Goal: Ask a question

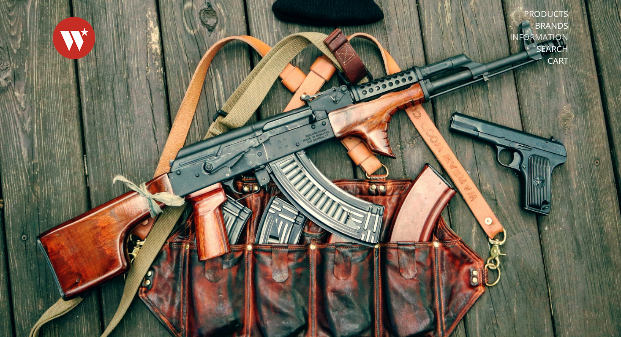
click at [539, 36] on link "Information" at bounding box center [539, 37] width 58 height 11
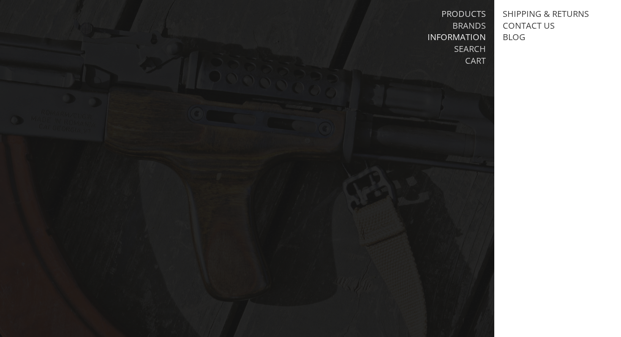
click at [475, 14] on link "Products" at bounding box center [463, 13] width 44 height 11
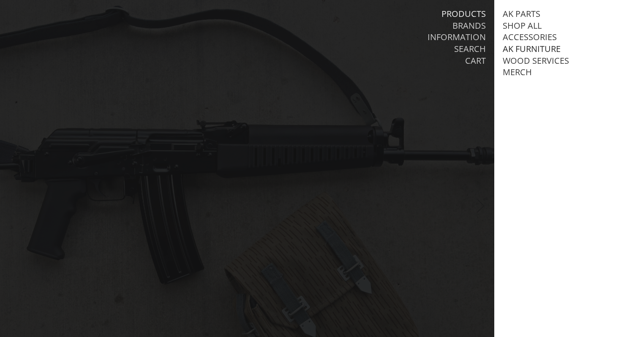
click at [519, 50] on link "AK Furniture" at bounding box center [532, 49] width 58 height 11
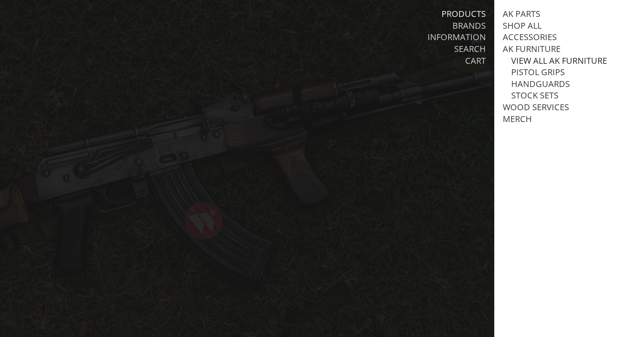
click at [546, 61] on link "View all AK Furniture" at bounding box center [559, 60] width 96 height 11
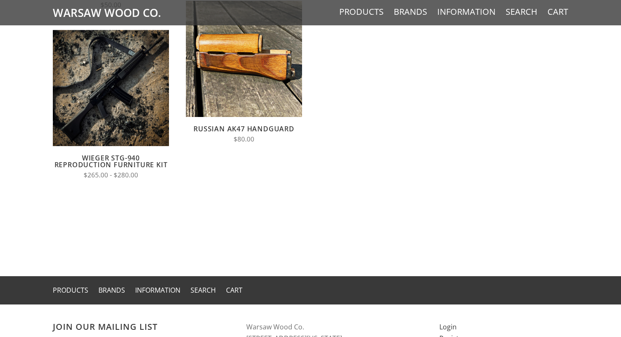
scroll to position [267, 0]
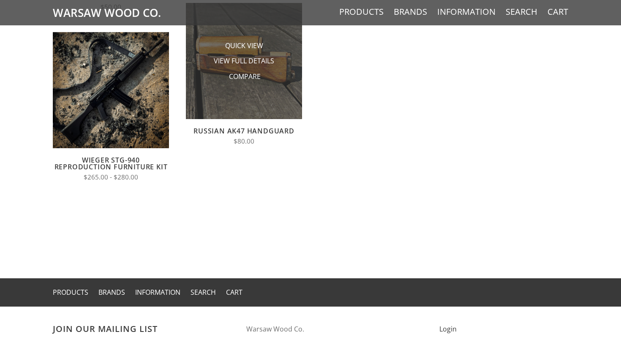
click at [242, 99] on img at bounding box center [244, 61] width 116 height 116
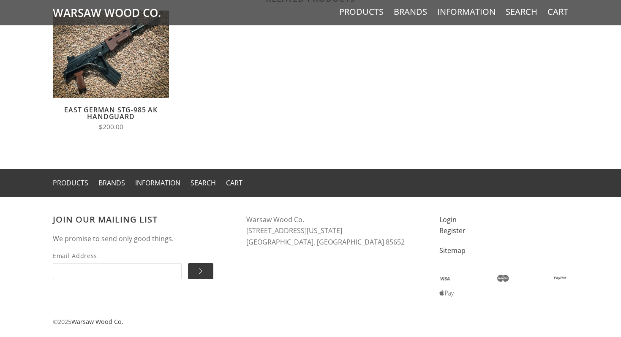
scroll to position [912, 0]
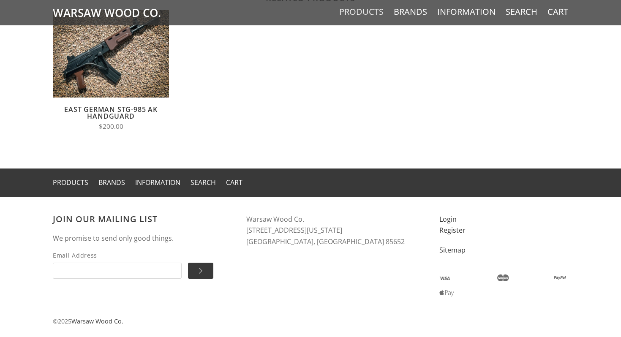
click at [354, 14] on link "Products" at bounding box center [361, 11] width 44 height 11
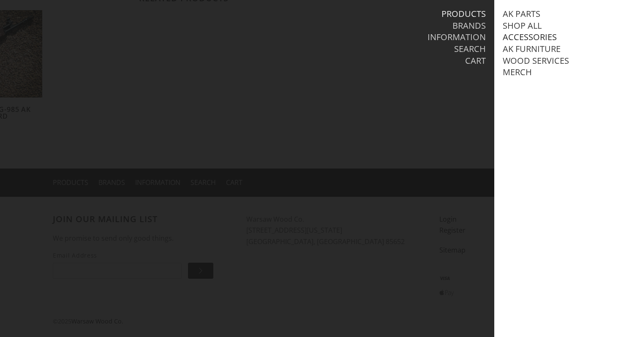
click at [521, 37] on link "Accessories" at bounding box center [530, 37] width 54 height 11
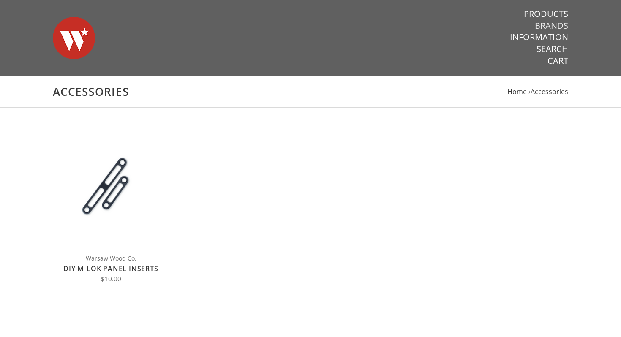
click at [552, 25] on link "Brands" at bounding box center [551, 25] width 33 height 11
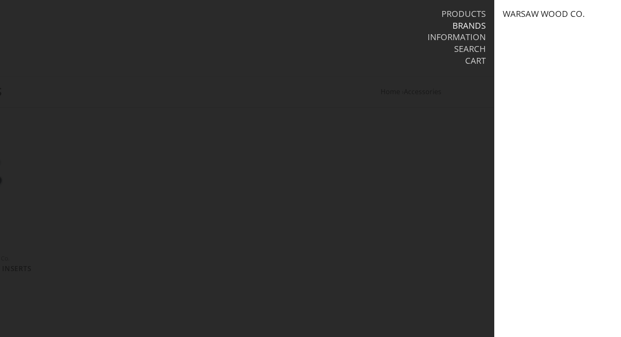
click at [534, 13] on link "Warsaw Wood Co." at bounding box center [544, 13] width 82 height 11
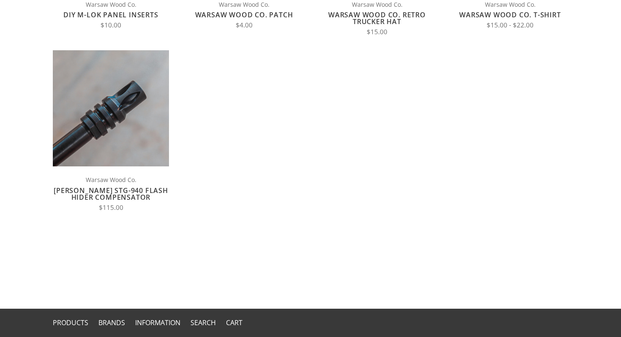
scroll to position [356, 0]
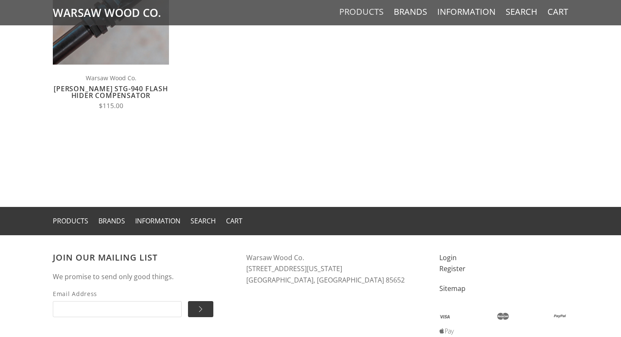
click at [359, 13] on link "Products" at bounding box center [361, 11] width 44 height 11
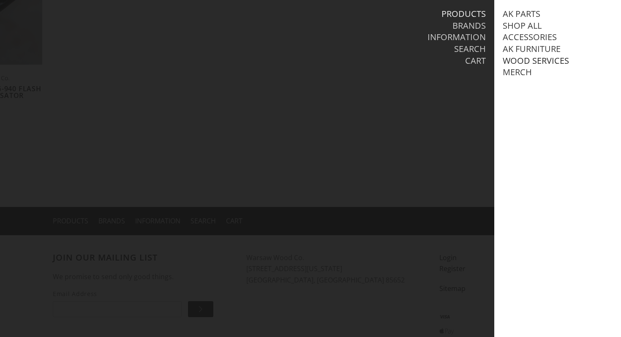
click at [521, 55] on link "Wood Services" at bounding box center [536, 60] width 66 height 11
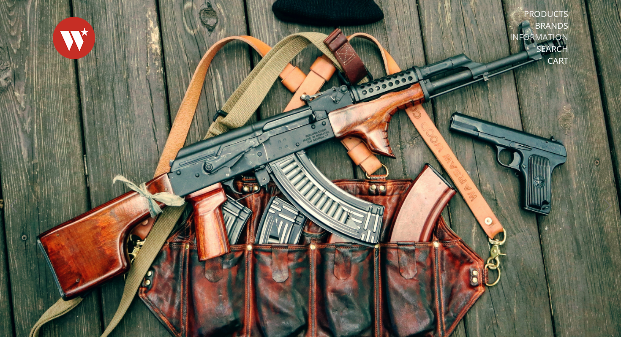
click at [539, 37] on link "Information" at bounding box center [539, 37] width 58 height 11
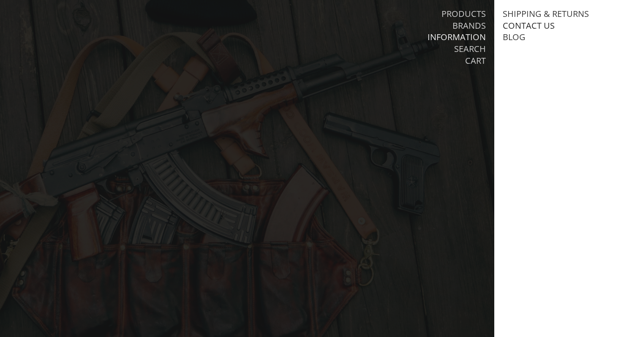
click at [528, 25] on link "Contact Us" at bounding box center [529, 25] width 52 height 11
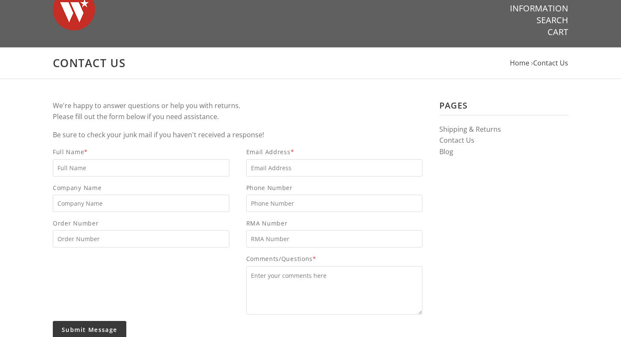
scroll to position [29, 0]
click at [90, 165] on input "Full Name *" at bounding box center [141, 167] width 177 height 17
type input "[PERSON_NAME]"
type input "[PERSON_NAME][EMAIL_ADDRESS][DOMAIN_NAME]"
type input "6154308583"
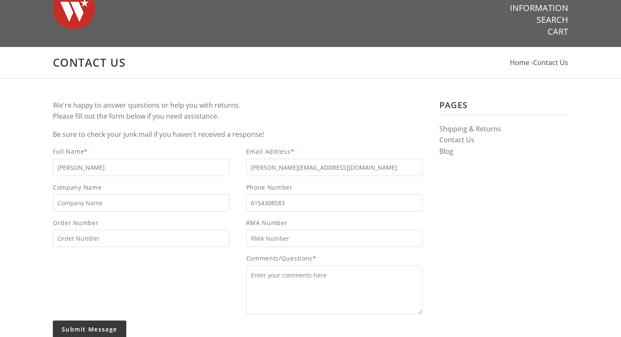
click at [268, 166] on input "[PERSON_NAME][EMAIL_ADDRESS][DOMAIN_NAME]" at bounding box center [334, 167] width 177 height 17
type input "[EMAIL_ADDRESS][DOMAIN_NAME]"
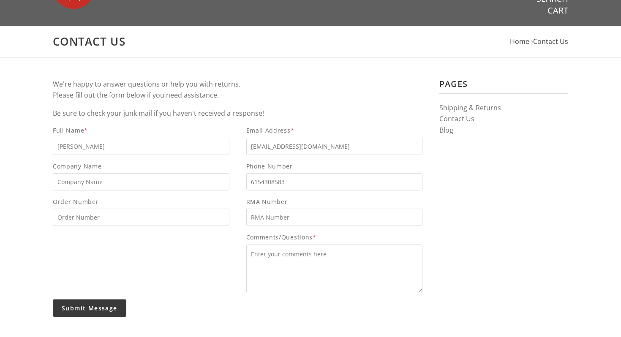
scroll to position [134, 0]
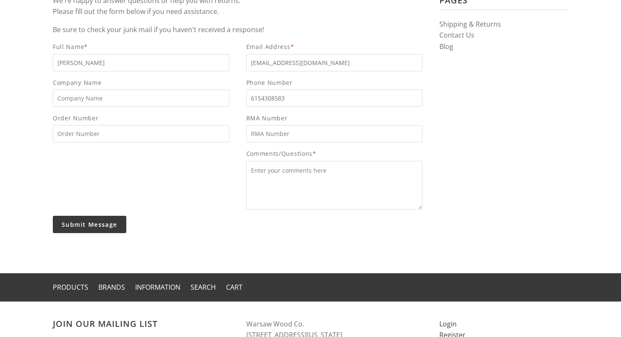
click at [278, 173] on textarea "Comments/Questions *" at bounding box center [334, 185] width 177 height 49
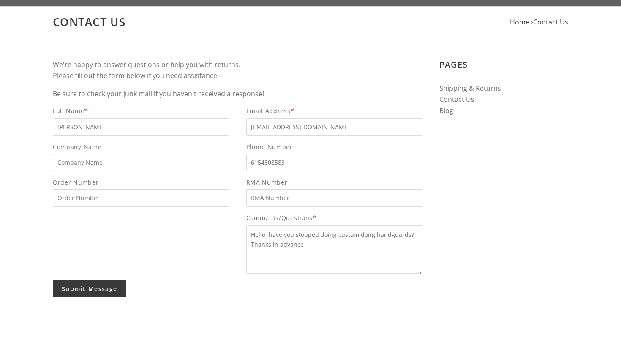
scroll to position [76, 0]
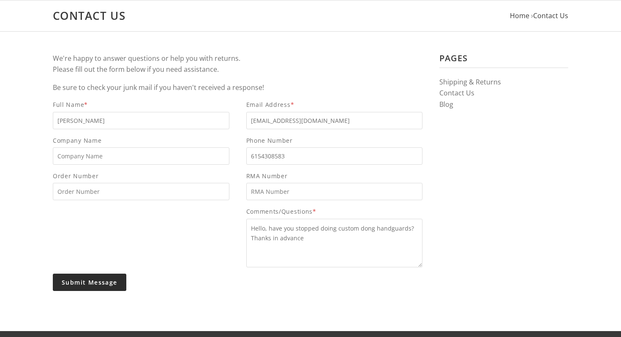
type textarea "Hello, have you stopped doing custom dong handguards? Thanks in advance"
click at [98, 285] on input "Submit Message" at bounding box center [90, 282] width 74 height 17
